Goal: Task Accomplishment & Management: Use online tool/utility

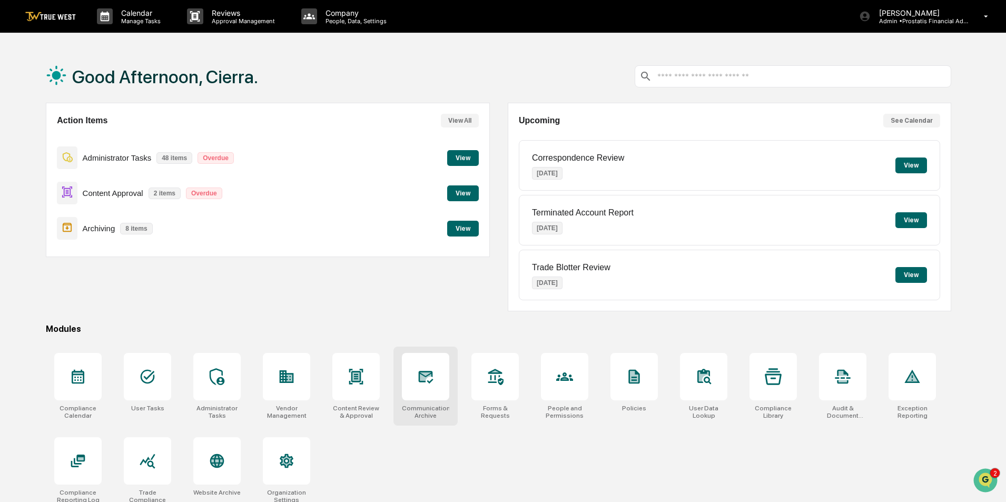
click at [431, 384] on icon at bounding box center [425, 376] width 17 height 17
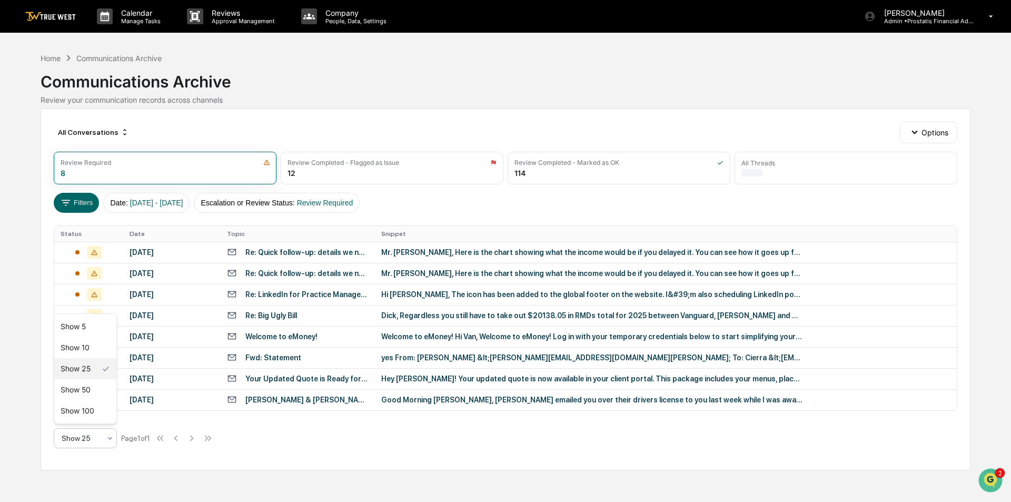
click at [93, 441] on div at bounding box center [81, 438] width 39 height 11
click at [97, 411] on div "Show 100" at bounding box center [85, 410] width 62 height 21
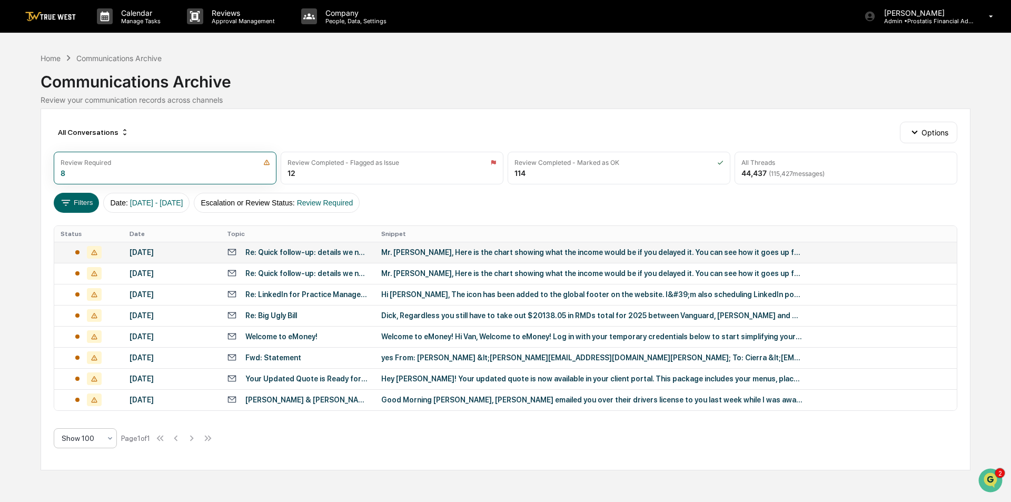
click at [517, 245] on td "Mr. [PERSON_NAME], Here is the chart showing what the income would be if you de…" at bounding box center [666, 252] width 582 height 21
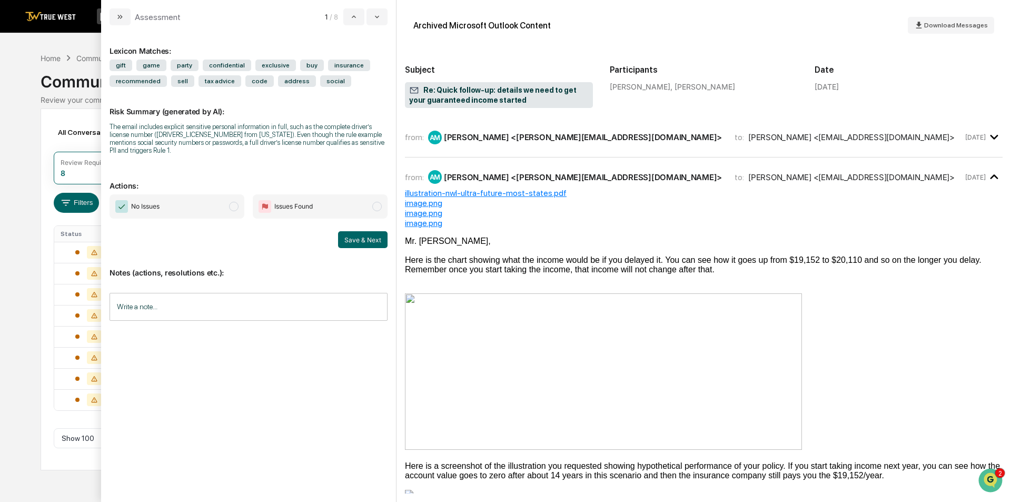
click at [507, 267] on div "Here is the chart showing what the income would be if you delayed it. You can s…" at bounding box center [704, 264] width 598 height 19
click at [292, 202] on span "Issues Found" at bounding box center [293, 206] width 38 height 11
click at [254, 302] on input "Write a note..." at bounding box center [249, 307] width 278 height 28
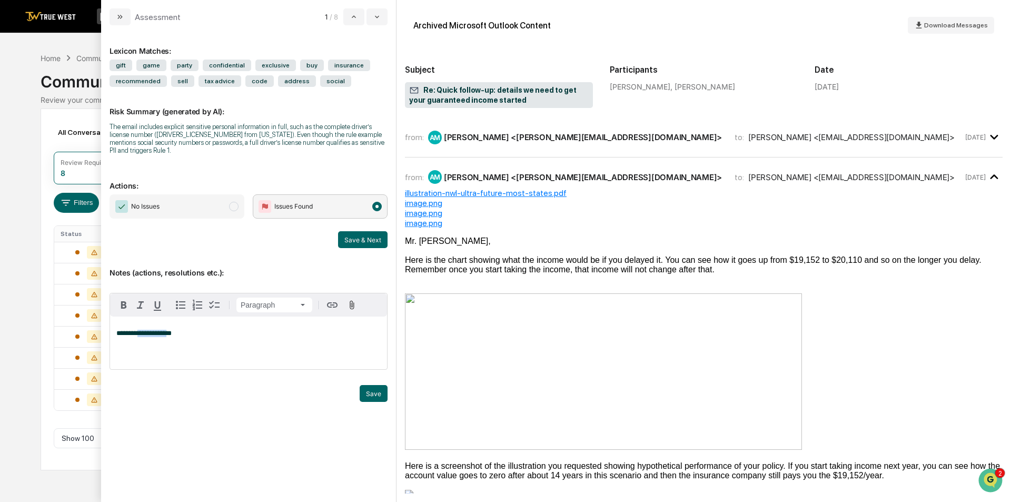
drag, startPoint x: 160, startPoint y: 325, endPoint x: 252, endPoint y: 352, distance: 95.7
click at [255, 355] on div "**********" at bounding box center [248, 343] width 277 height 53
click at [154, 330] on span "**********" at bounding box center [143, 333] width 55 height 7
click at [159, 330] on span "**********" at bounding box center [143, 333] width 55 height 7
click at [362, 236] on button "Save & Next" at bounding box center [363, 239] width 50 height 17
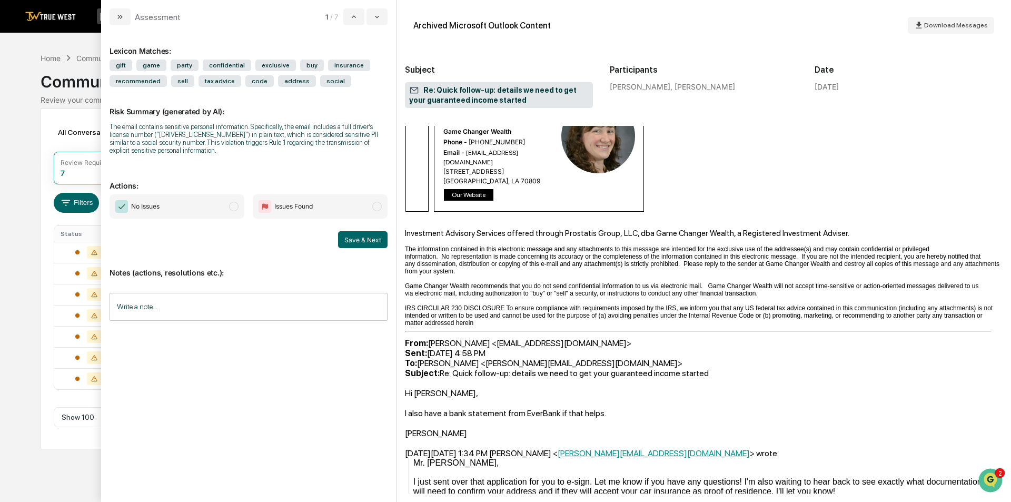
scroll to position [1159, 0]
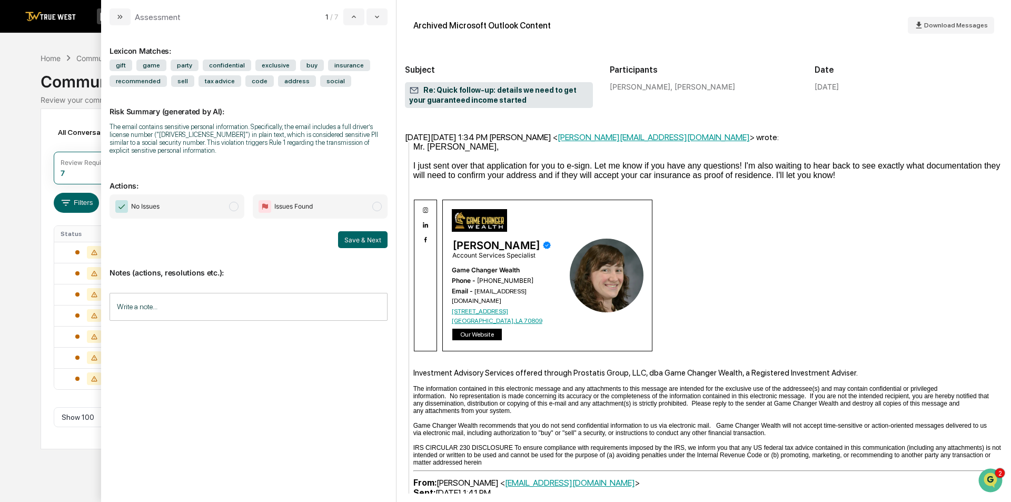
click at [341, 203] on span "Issues Found" at bounding box center [320, 206] width 135 height 24
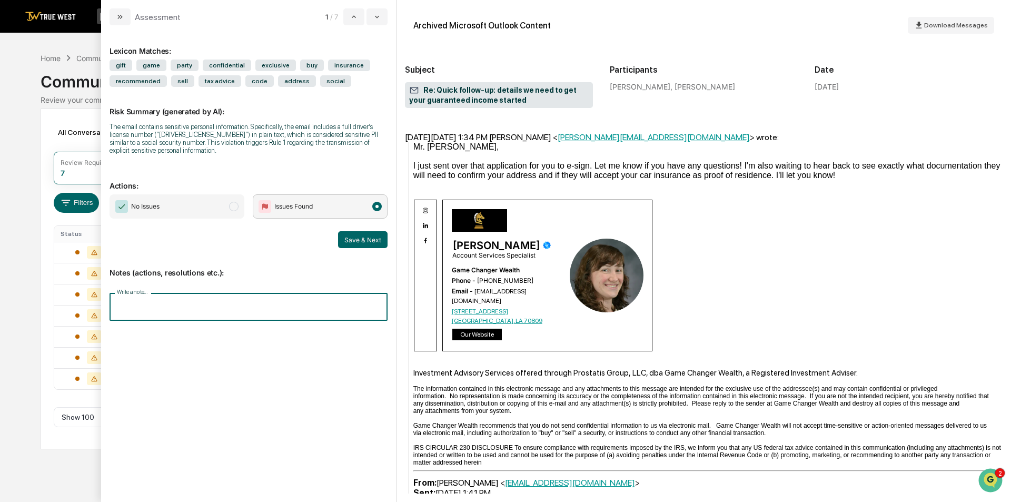
click at [249, 309] on input "Write a note..." at bounding box center [249, 307] width 278 height 28
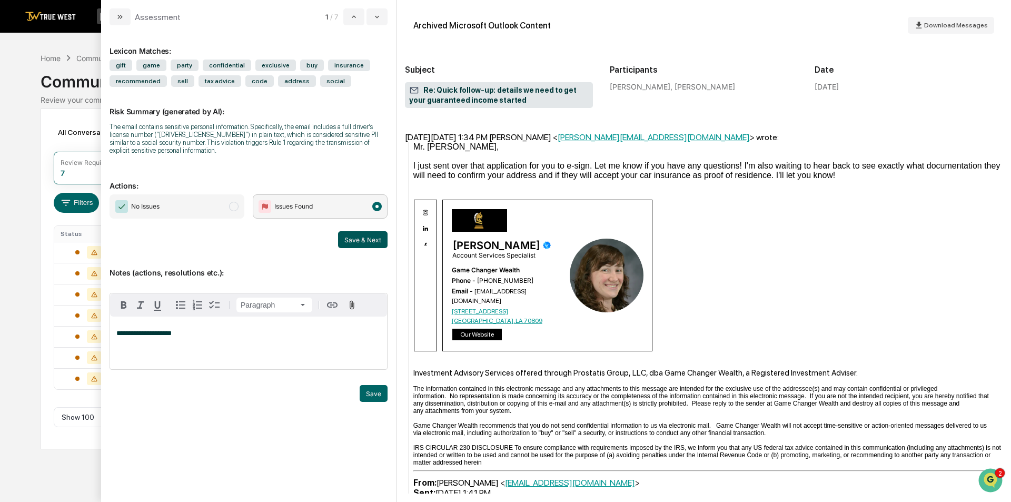
click at [368, 239] on button "Save & Next" at bounding box center [363, 239] width 50 height 17
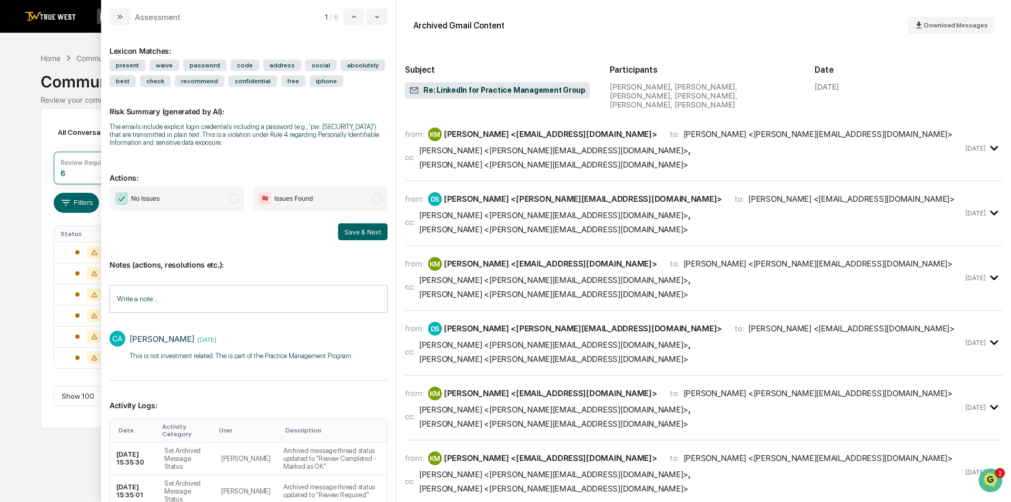
click at [188, 198] on span "No Issues" at bounding box center [177, 198] width 135 height 24
click at [234, 198] on span "modal" at bounding box center [233, 198] width 9 height 9
click at [269, 295] on input "Write a note..." at bounding box center [249, 299] width 278 height 28
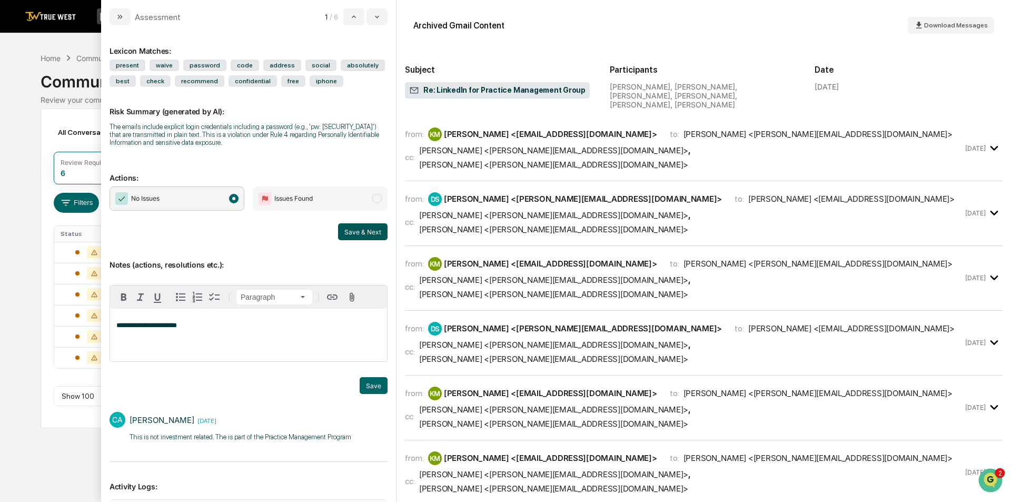
click at [352, 229] on button "Save & Next" at bounding box center [363, 231] width 50 height 17
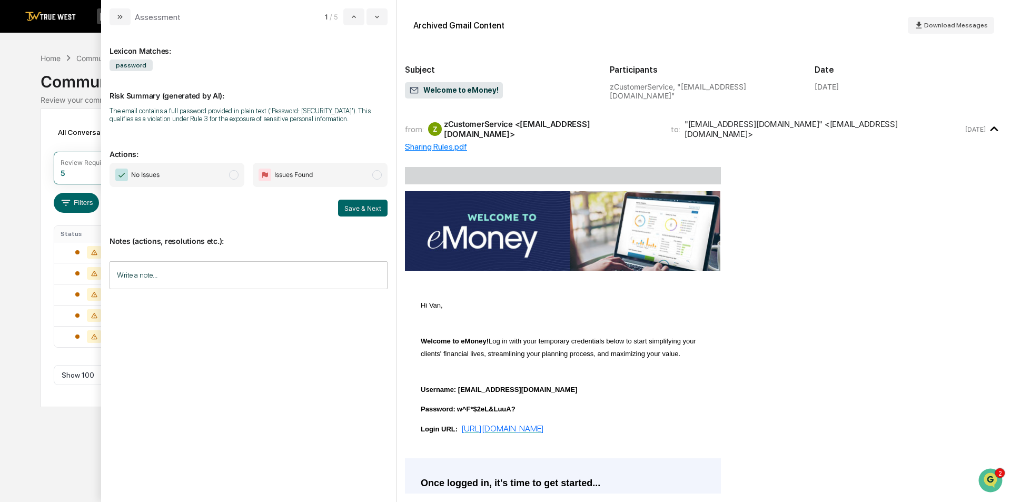
click at [217, 175] on span "No Issues" at bounding box center [177, 175] width 135 height 24
click at [176, 278] on input "Write a note..." at bounding box center [249, 275] width 278 height 28
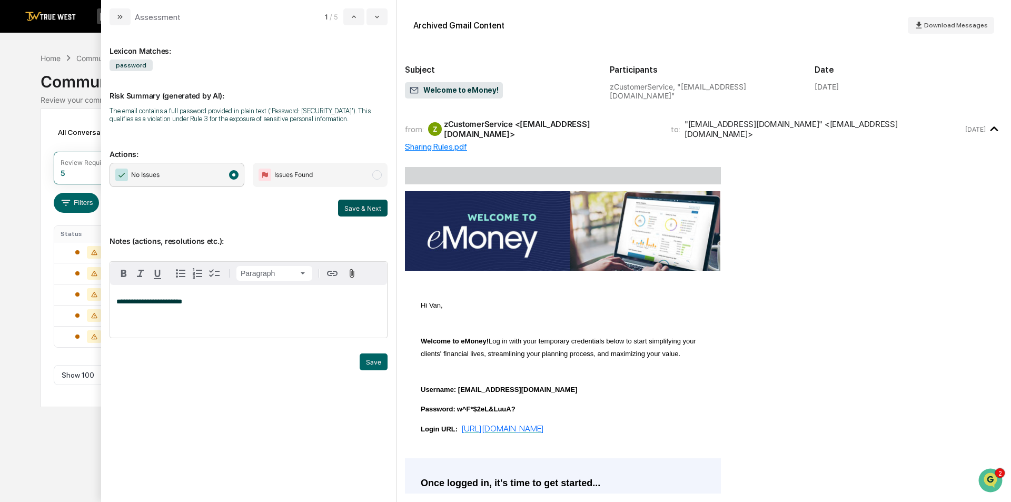
click at [370, 205] on button "Save & Next" at bounding box center [363, 208] width 50 height 17
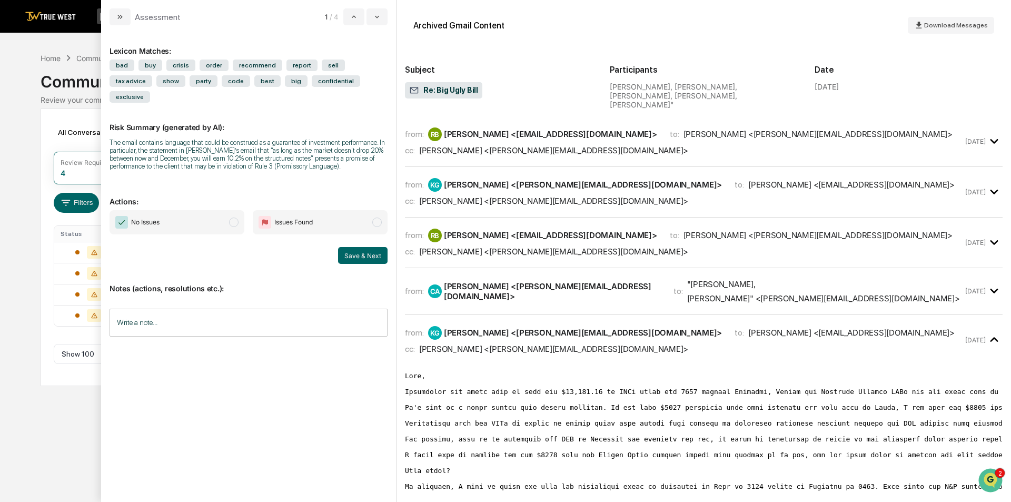
click at [235, 218] on span "modal" at bounding box center [233, 222] width 9 height 9
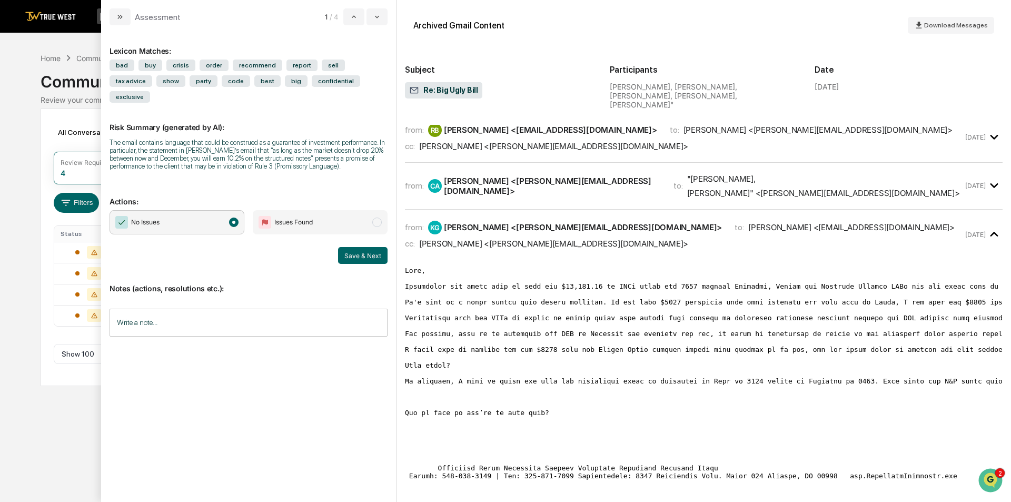
scroll to position [211, 0]
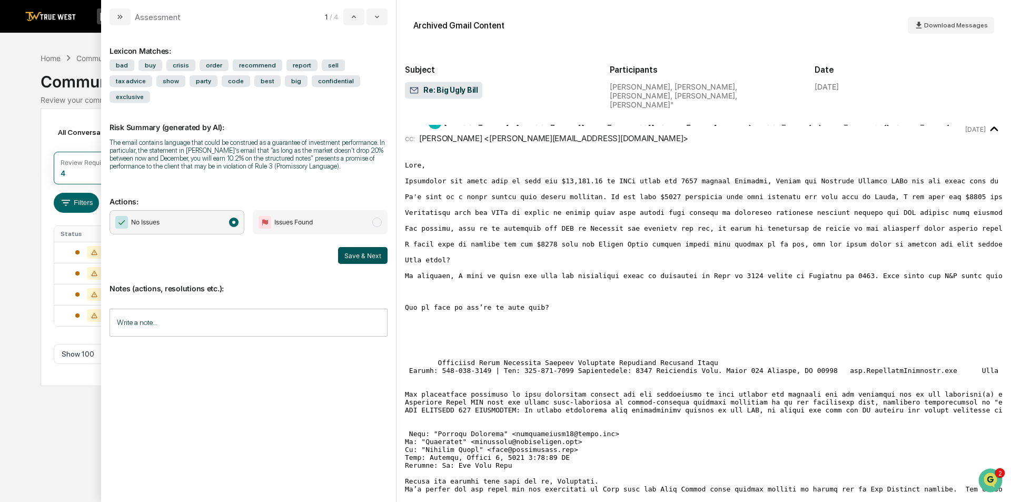
click at [377, 247] on button "Save & Next" at bounding box center [363, 255] width 50 height 17
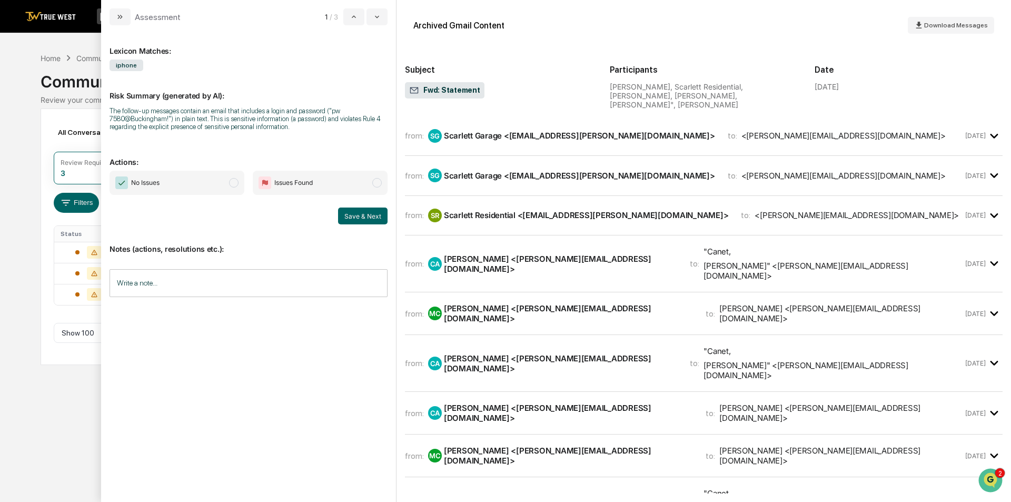
drag, startPoint x: 210, startPoint y: 181, endPoint x: 214, endPoint y: 192, distance: 11.3
click at [211, 181] on span "No Issues" at bounding box center [177, 183] width 135 height 24
click at [195, 286] on input "Write a note..." at bounding box center [249, 283] width 278 height 28
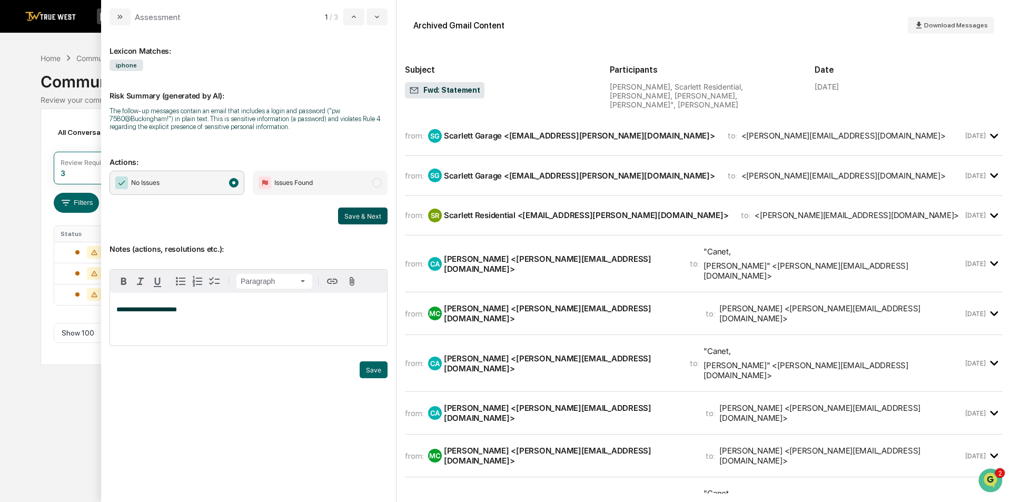
click at [370, 211] on button "Save & Next" at bounding box center [363, 216] width 50 height 17
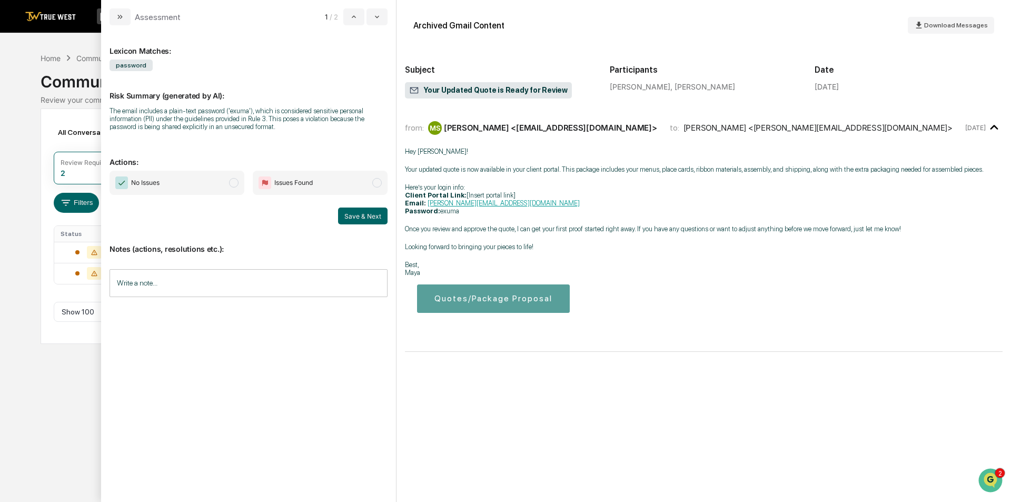
click at [233, 183] on span "modal" at bounding box center [233, 182] width 9 height 9
click at [215, 289] on input "Write a note..." at bounding box center [249, 283] width 278 height 28
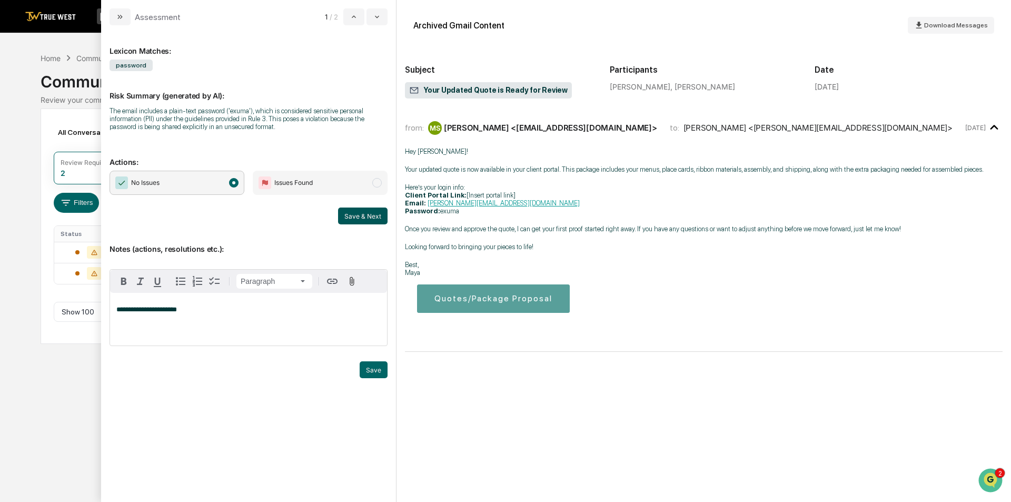
click at [366, 220] on button "Save & Next" at bounding box center [363, 216] width 50 height 17
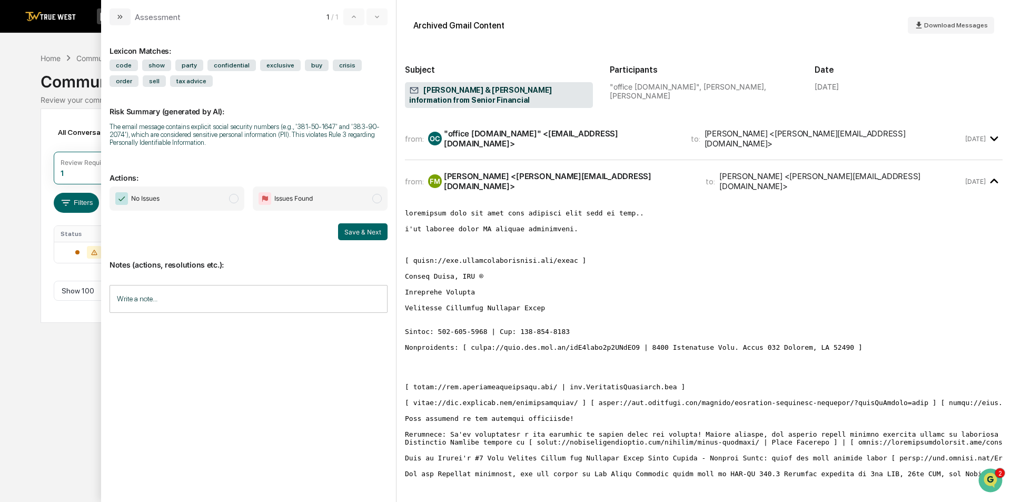
click at [704, 275] on pre "modal" at bounding box center [704, 481] width 598 height 545
click at [841, 136] on div "from: OC "office [DOMAIN_NAME]" <[EMAIL_ADDRESS][DOMAIN_NAME]> to: [PERSON_NAME…" at bounding box center [684, 139] width 558 height 20
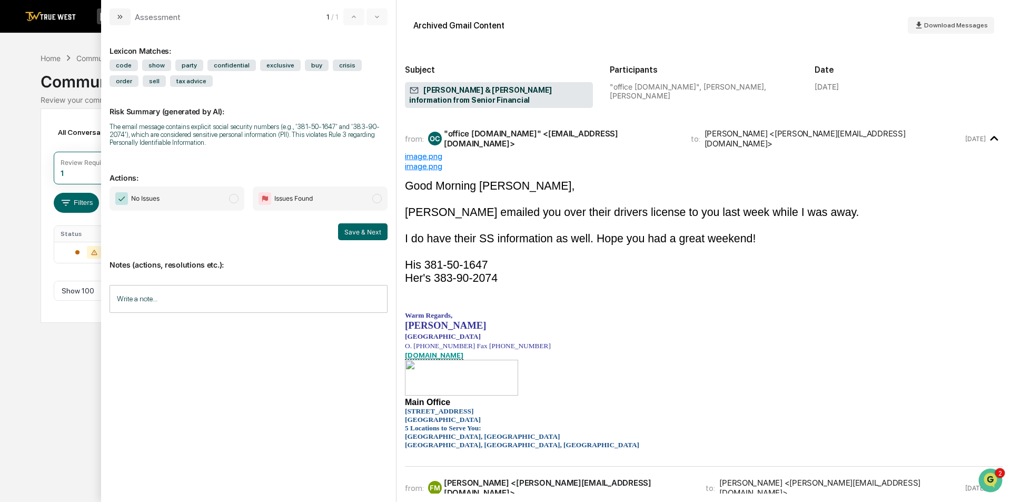
click at [841, 136] on div "from: OC "office [DOMAIN_NAME]" <[EMAIL_ADDRESS][DOMAIN_NAME]> to: [PERSON_NAME…" at bounding box center [684, 139] width 558 height 20
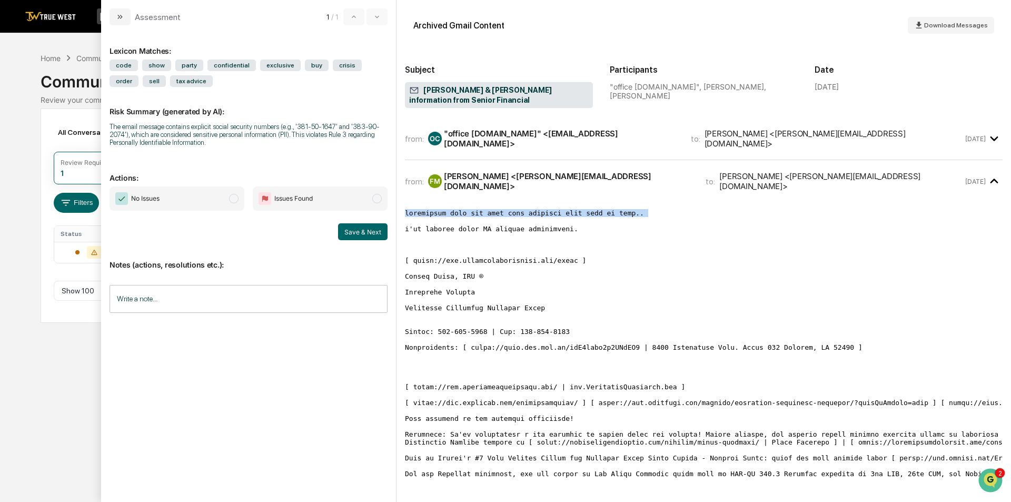
drag, startPoint x: 639, startPoint y: 208, endPoint x: 400, endPoint y: 206, distance: 239.1
click at [400, 206] on div "Archived Gmail Content Download Messages Subject [PERSON_NAME] & [PERSON_NAME] …" at bounding box center [704, 251] width 615 height 502
copy pre "apparently they are cool with emailing this kind of info.."
click at [363, 202] on span "Issues Found" at bounding box center [320, 198] width 135 height 24
click at [214, 289] on input "Write a note..." at bounding box center [249, 299] width 278 height 28
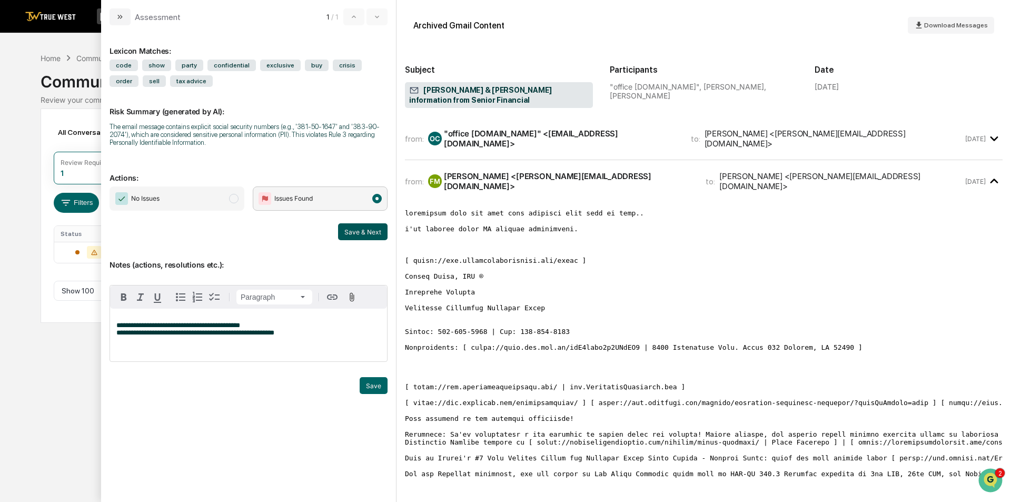
click at [370, 233] on button "Save & Next" at bounding box center [363, 231] width 50 height 17
